Goal: Information Seeking & Learning: Learn about a topic

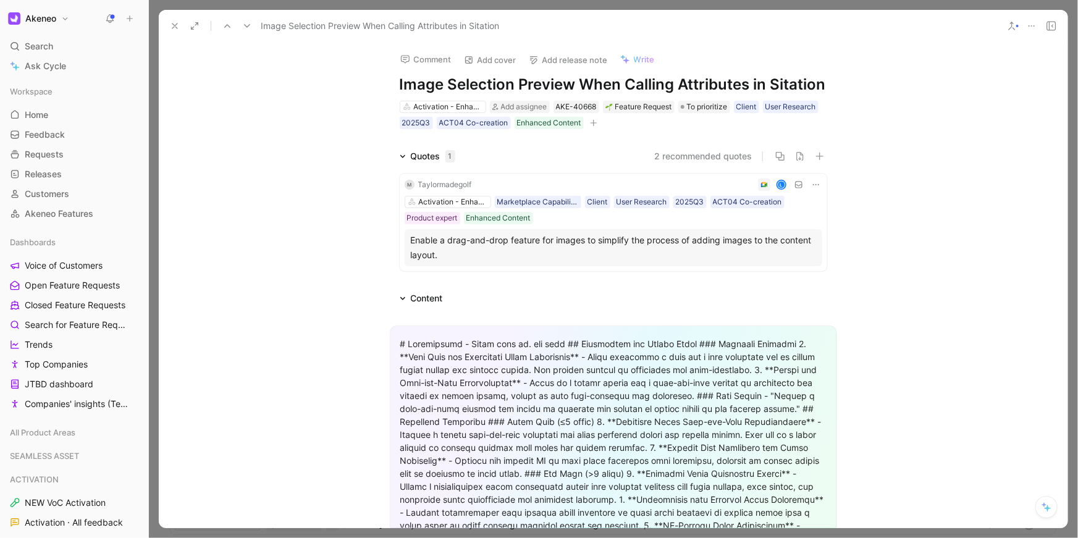
click at [178, 27] on icon at bounding box center [175, 26] width 10 height 10
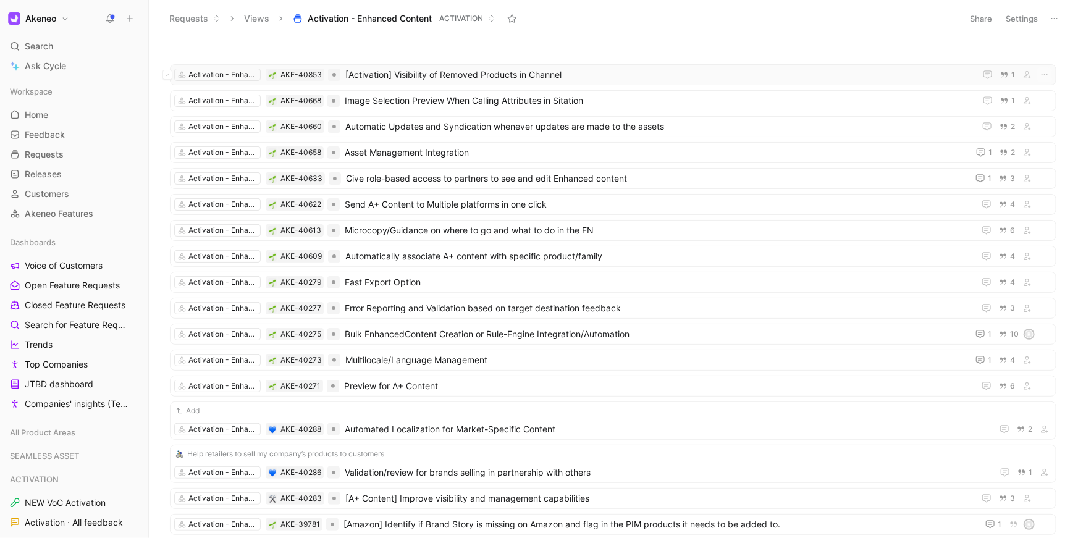
click at [396, 75] on span "[Activation] Visibility of Removed Products in Channel" at bounding box center [660, 74] width 630 height 15
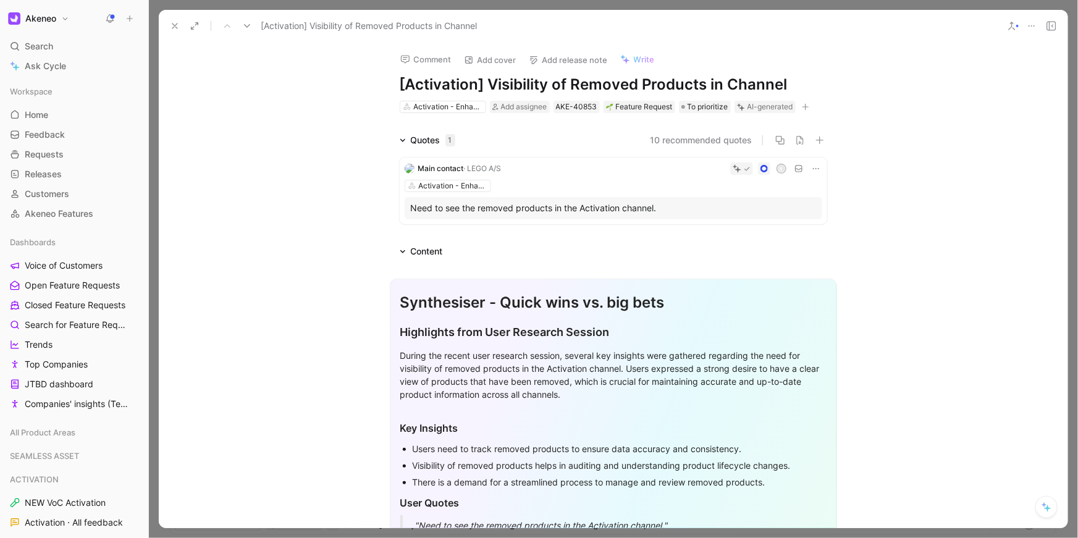
click at [173, 26] on icon at bounding box center [175, 26] width 10 height 10
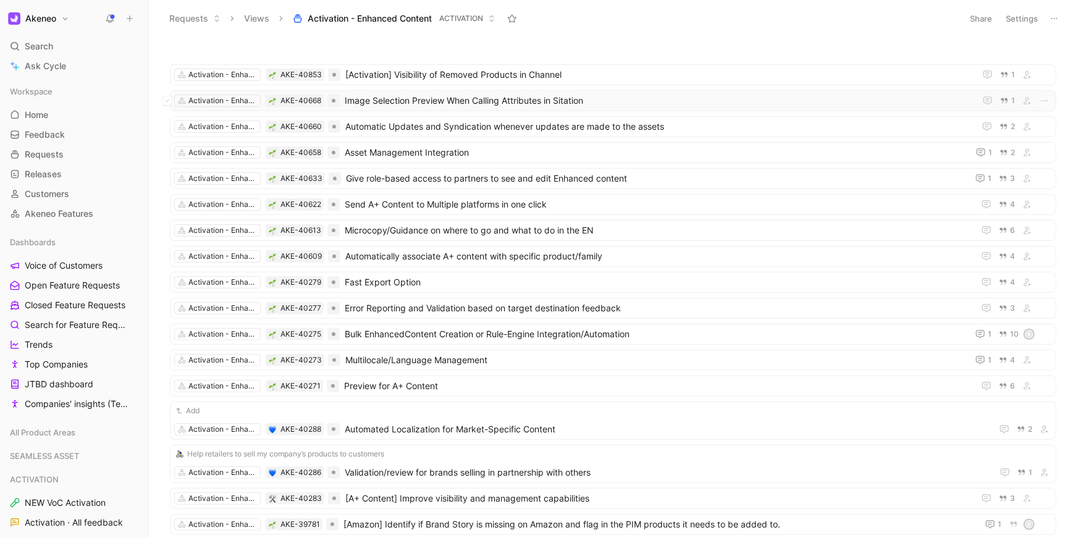
click at [356, 93] on span "Image Selection Preview When Calling Attributes in Sitation" at bounding box center [658, 100] width 626 height 15
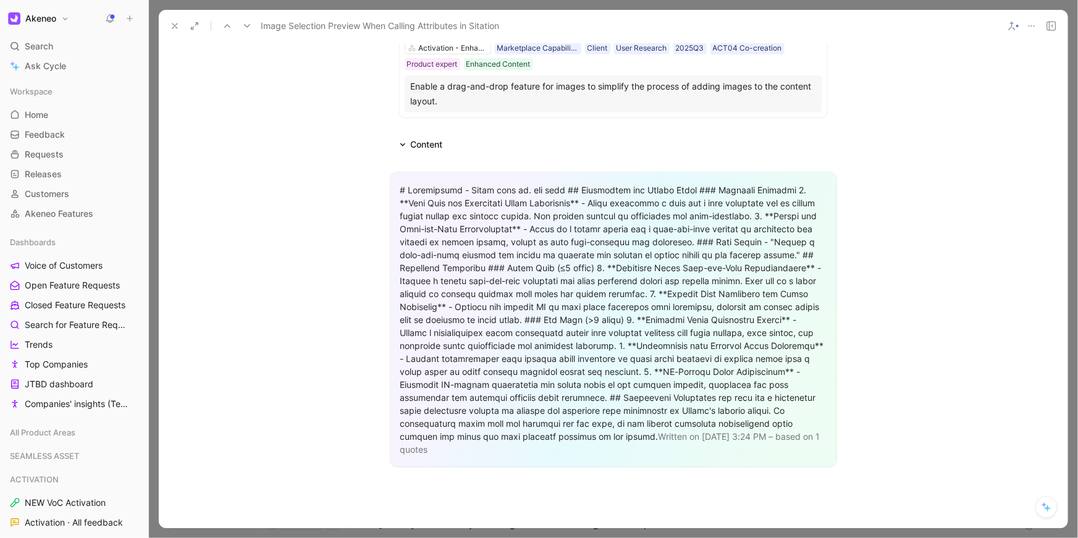
scroll to position [242, 0]
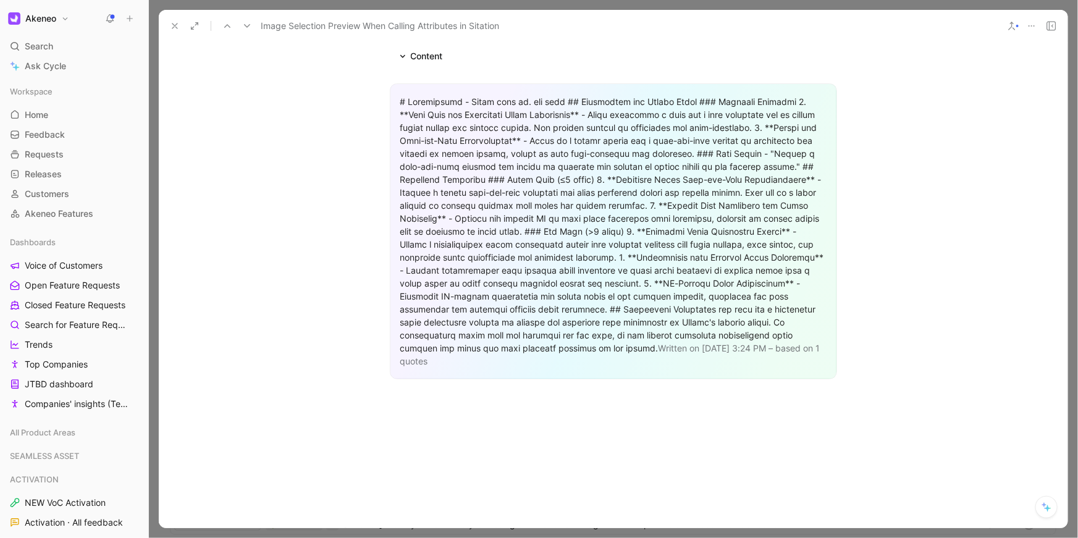
click at [169, 25] on button at bounding box center [174, 25] width 17 height 17
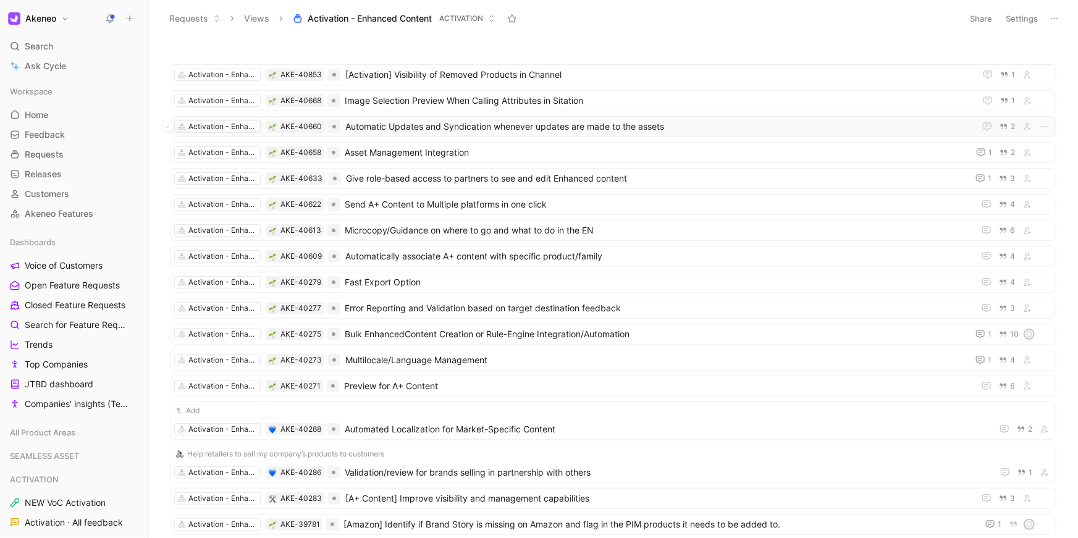
click at [420, 125] on span "Automatic Updates and Syndication whenever updates are made to the assets" at bounding box center [657, 126] width 624 height 15
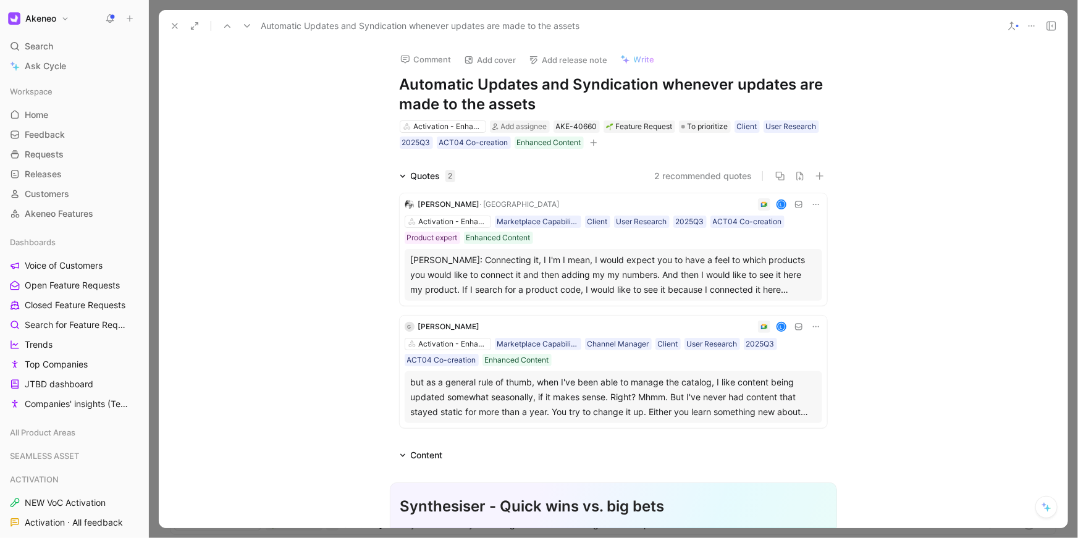
click at [177, 25] on icon at bounding box center [175, 26] width 10 height 10
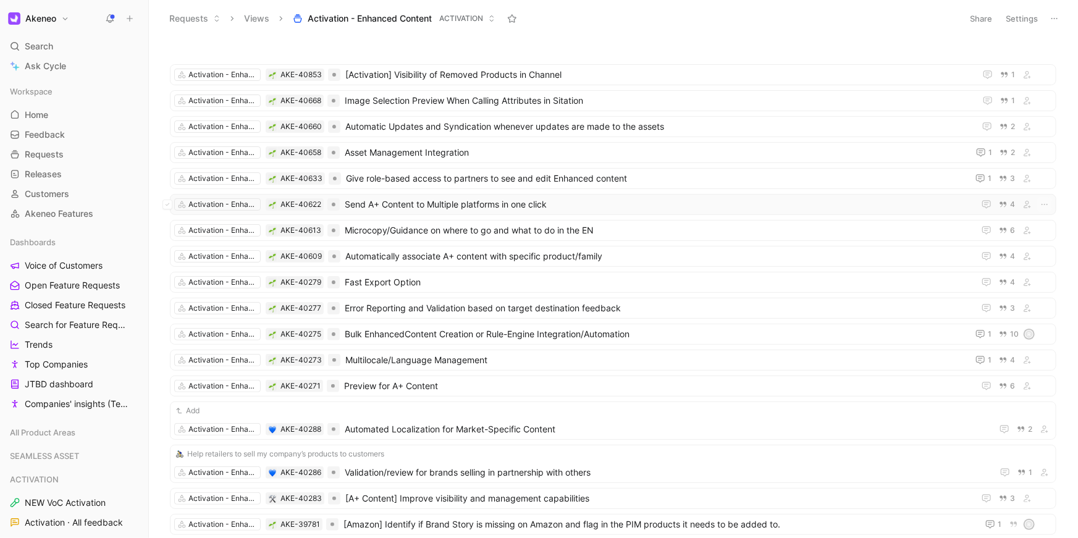
click at [378, 206] on span "Send A+ Content to Multiple platforms in one click" at bounding box center [657, 204] width 624 height 15
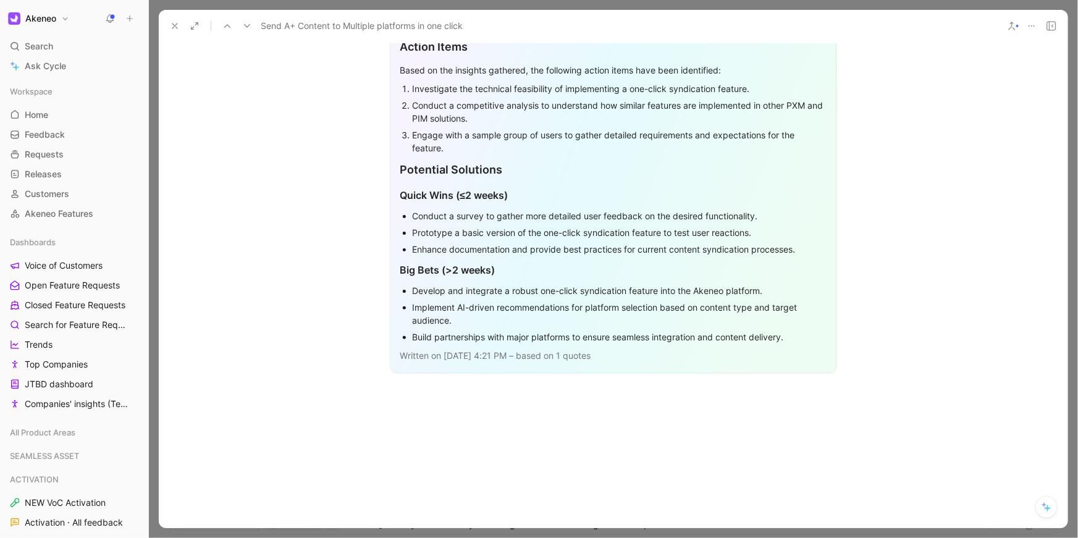
scroll to position [823, 0]
click at [175, 25] on use at bounding box center [174, 25] width 5 height 5
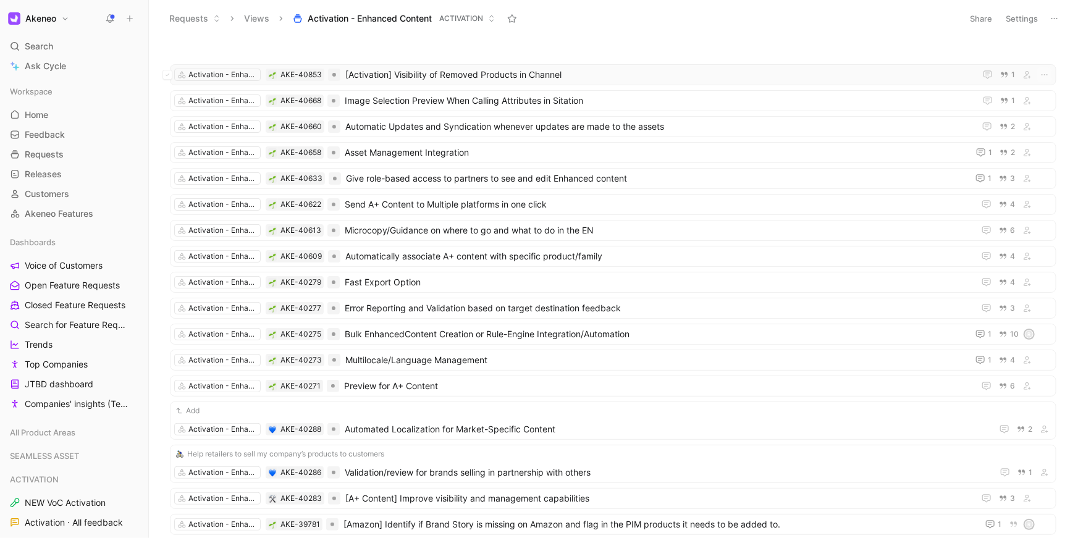
click at [381, 75] on span "[Activation] Visibility of Removed Products in Channel" at bounding box center [660, 74] width 630 height 15
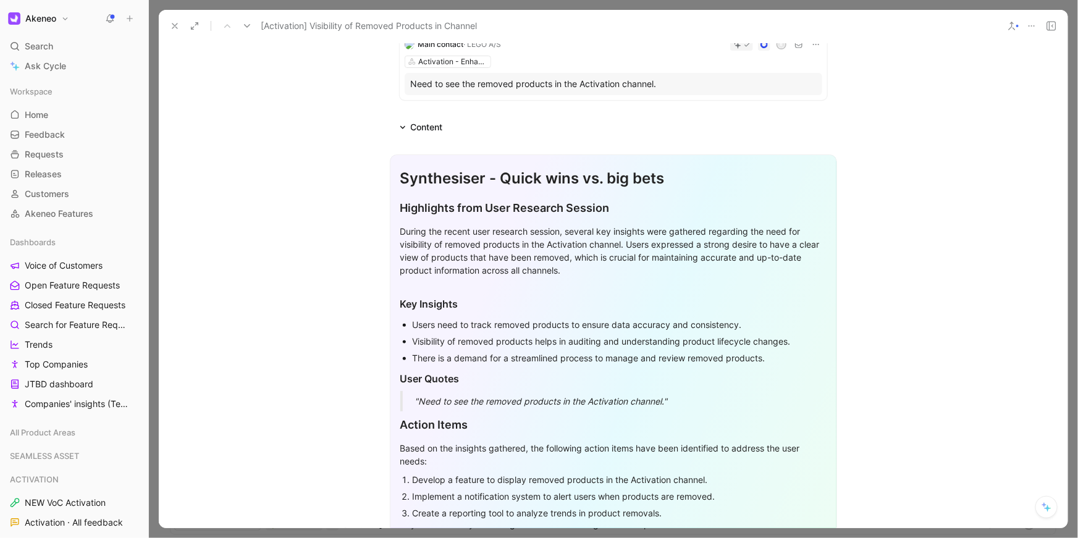
scroll to position [130, 0]
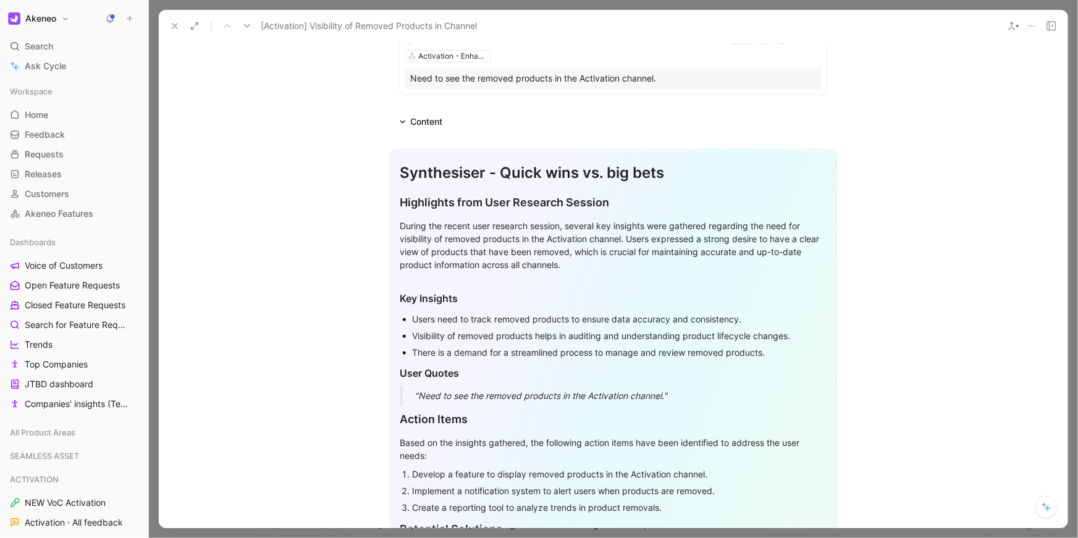
click at [172, 31] on button at bounding box center [174, 25] width 17 height 17
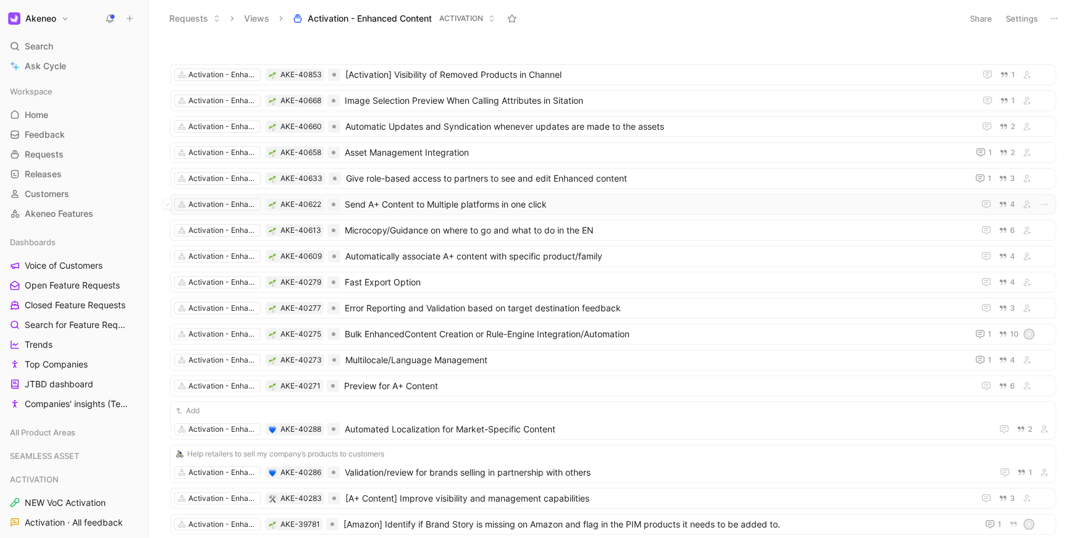
click at [440, 206] on span "Send A+ Content to Multiple platforms in one click" at bounding box center [657, 204] width 624 height 15
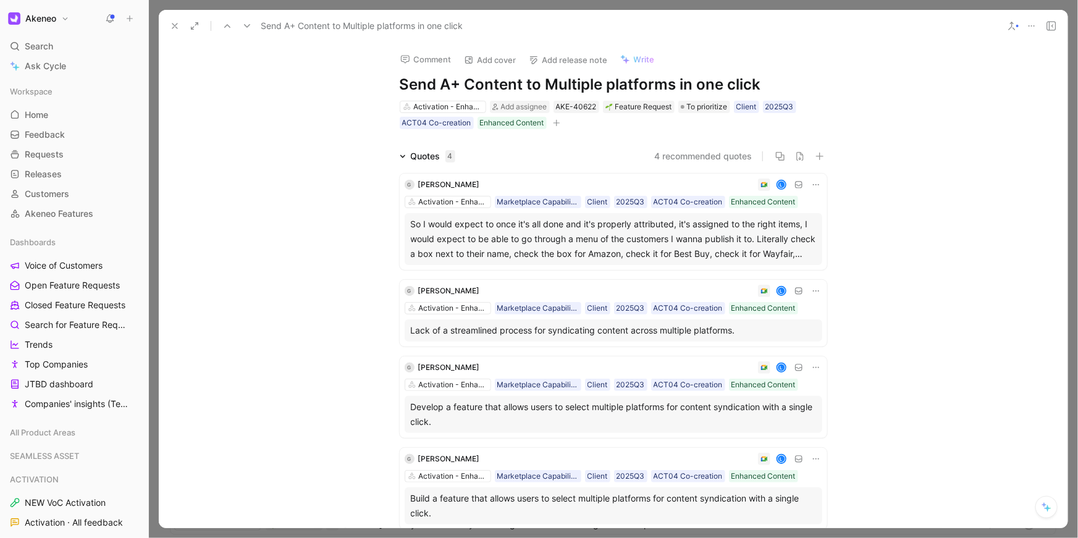
click at [513, 213] on div "So I would expect to once it's all done and it's properly attributed, it's assi…" at bounding box center [612, 239] width 417 height 52
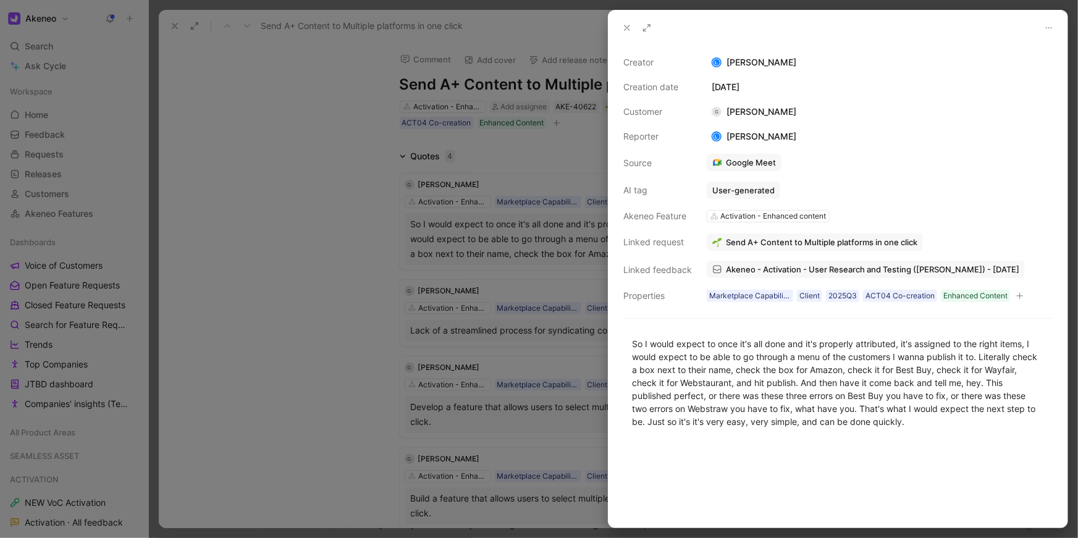
click at [781, 264] on span "Akeneo - Activation - User Research and Testing ([PERSON_NAME]) - [DATE]" at bounding box center [872, 269] width 293 height 11
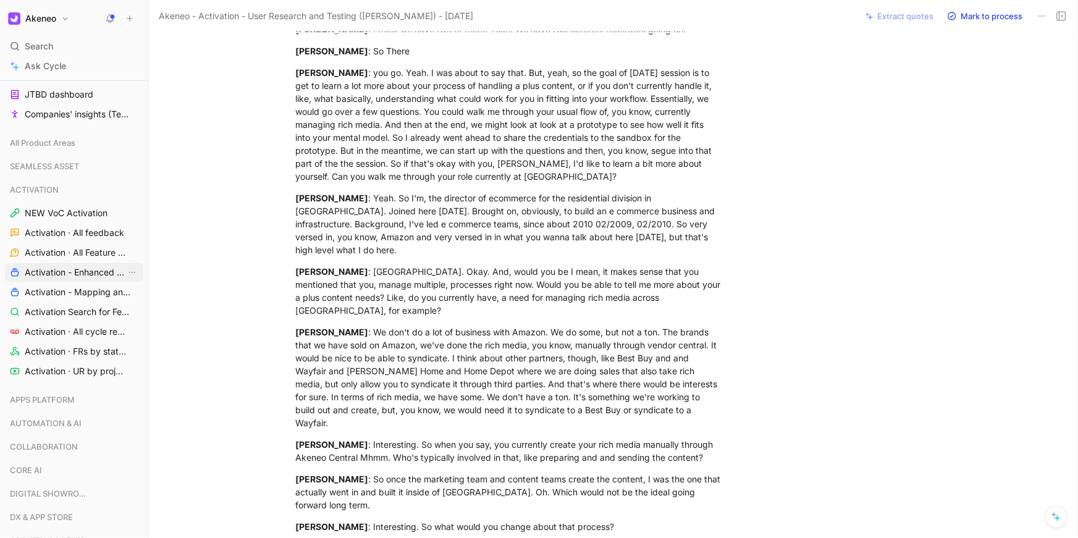
scroll to position [290, 0]
click at [68, 227] on span "Activation · All feedback" at bounding box center [74, 232] width 99 height 12
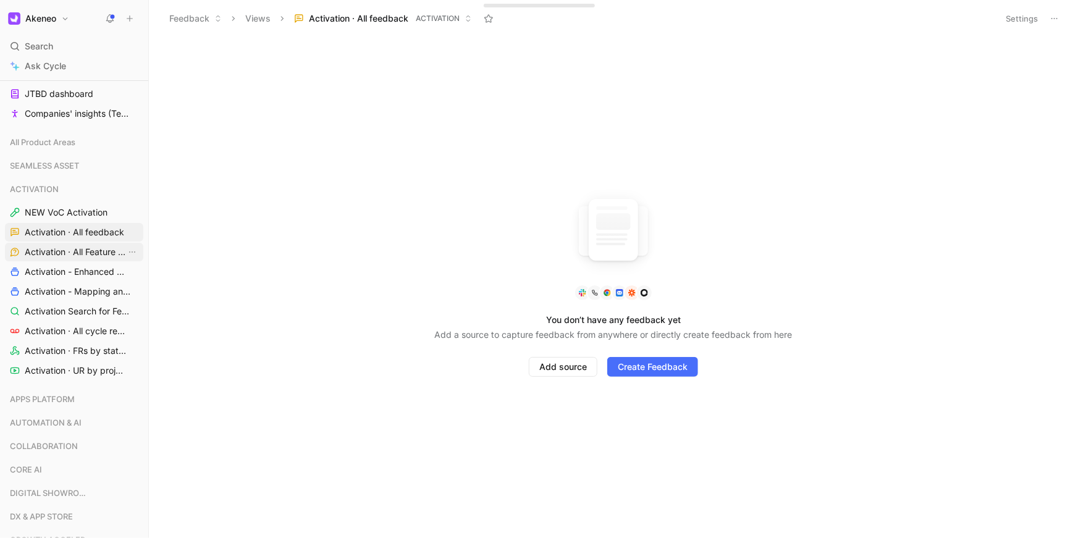
click at [73, 254] on span "Activation · All Feature Requests" at bounding box center [75, 252] width 101 height 12
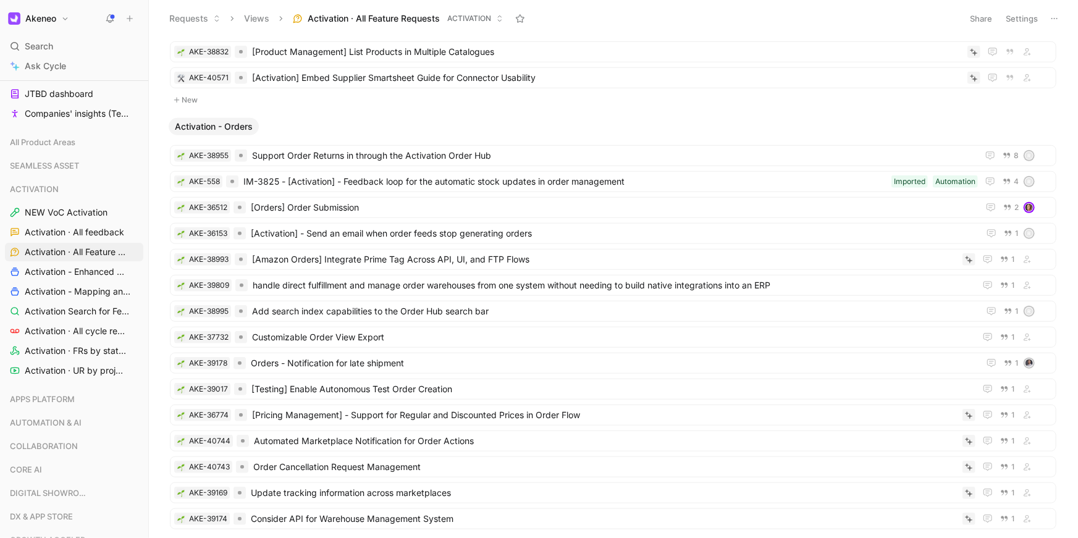
scroll to position [2786, 0]
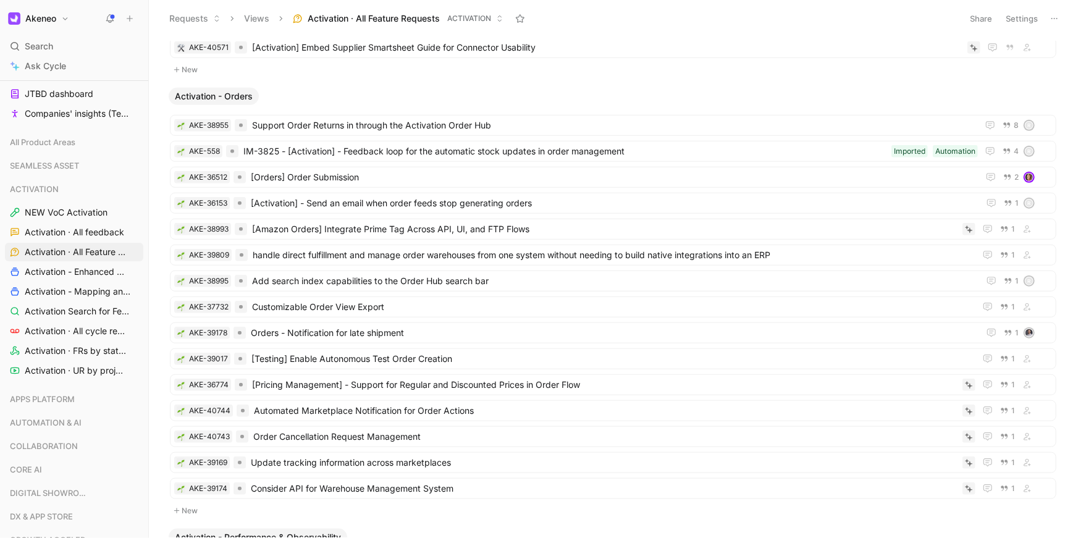
click at [314, 135] on ul "AKE-38955 Support Order Returns in through the Activation Order Hub 8 R AKE-558…" at bounding box center [613, 309] width 886 height 388
click at [322, 150] on span "IM-3825 - [Activation] - Feedback loop for the automatic stock updates in order…" at bounding box center [564, 151] width 643 height 15
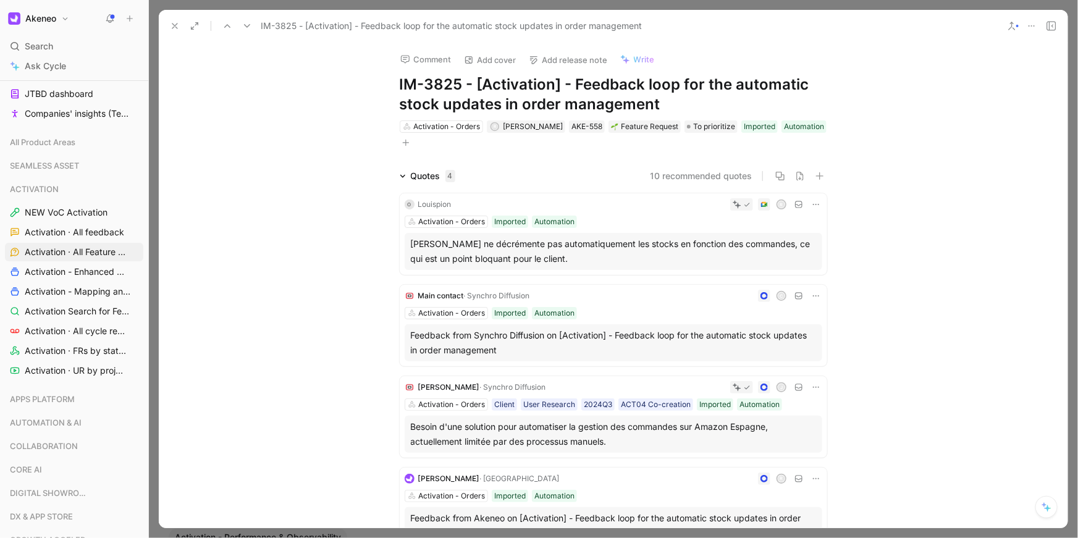
click at [623, 61] on icon at bounding box center [625, 59] width 10 height 10
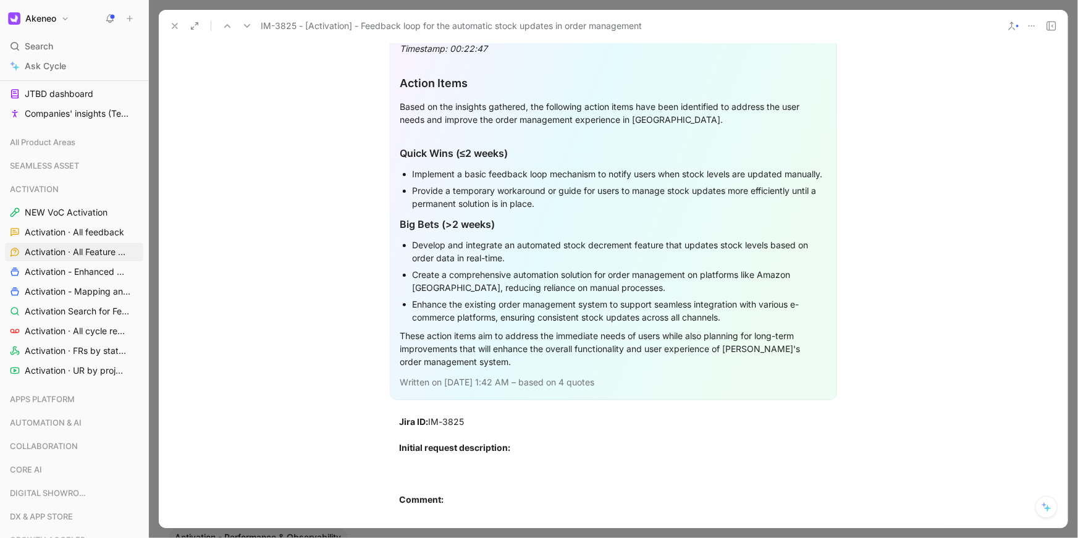
scroll to position [887, 0]
click at [175, 31] on button at bounding box center [174, 25] width 17 height 17
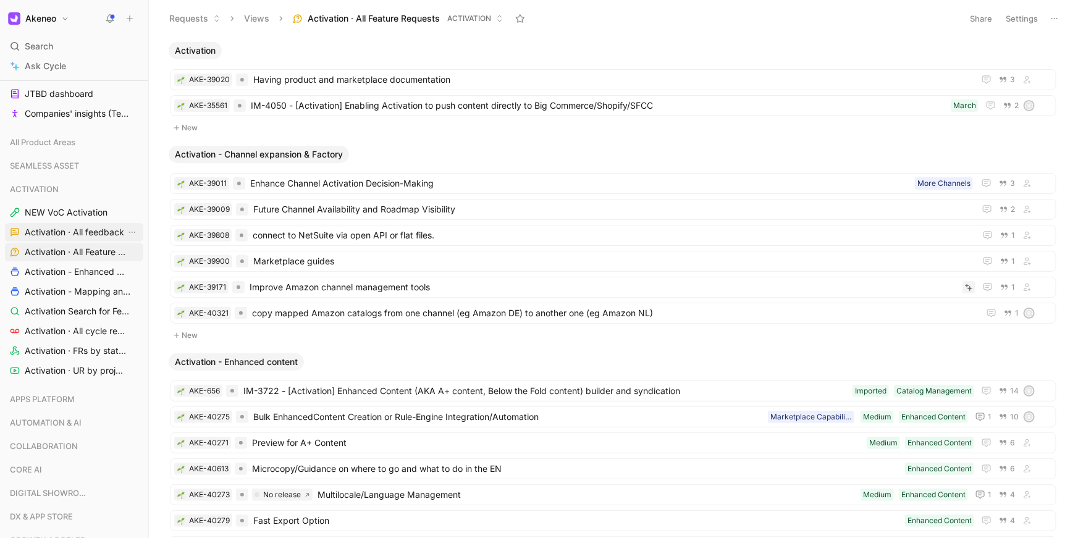
click at [81, 240] on link "Activation · All feedback" at bounding box center [74, 232] width 138 height 19
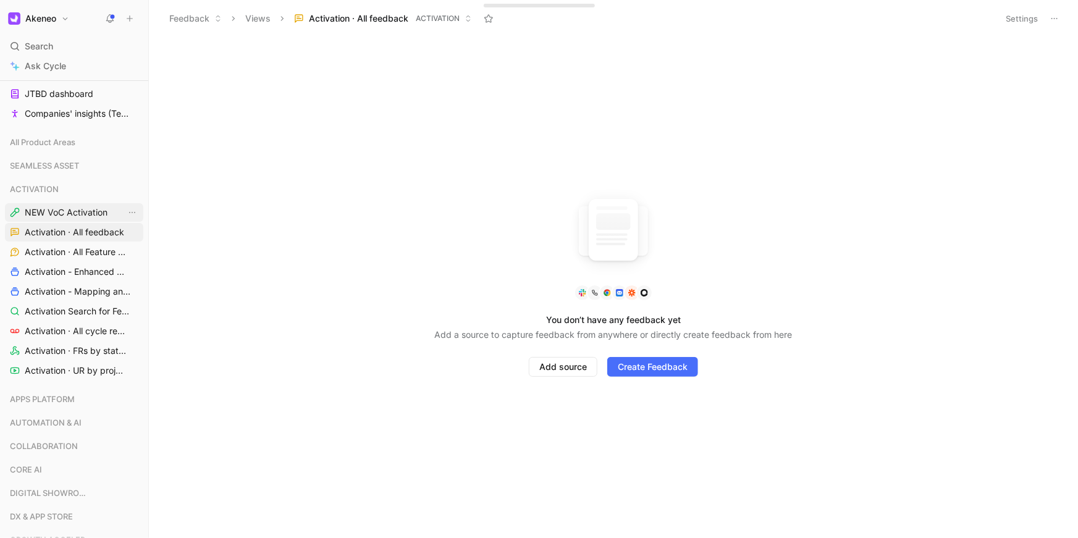
click at [78, 210] on span "NEW VoC Activation" at bounding box center [66, 212] width 83 height 12
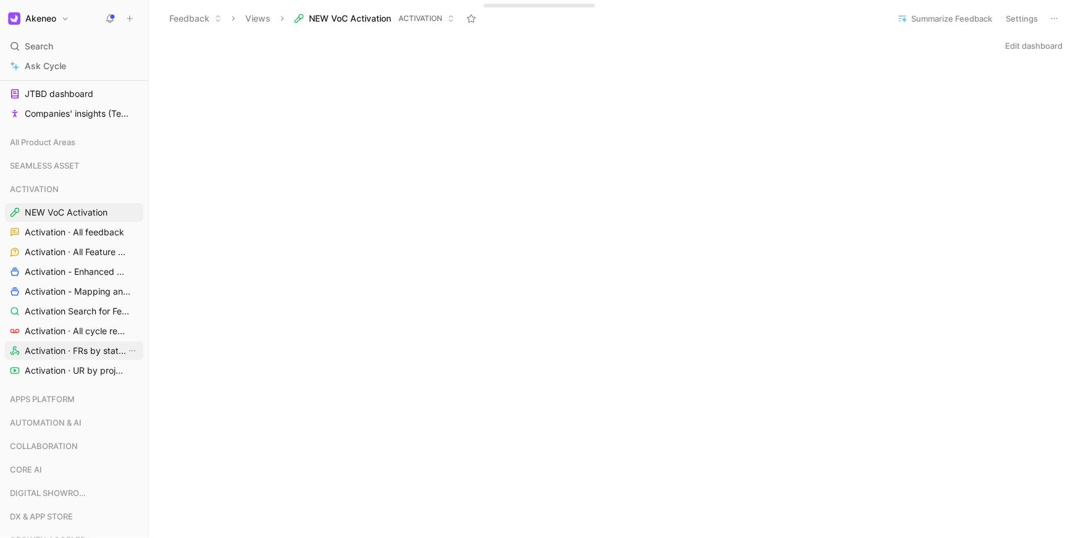
click at [90, 345] on span "Activation · FRs by status" at bounding box center [75, 351] width 101 height 12
